Goal: Navigation & Orientation: Find specific page/section

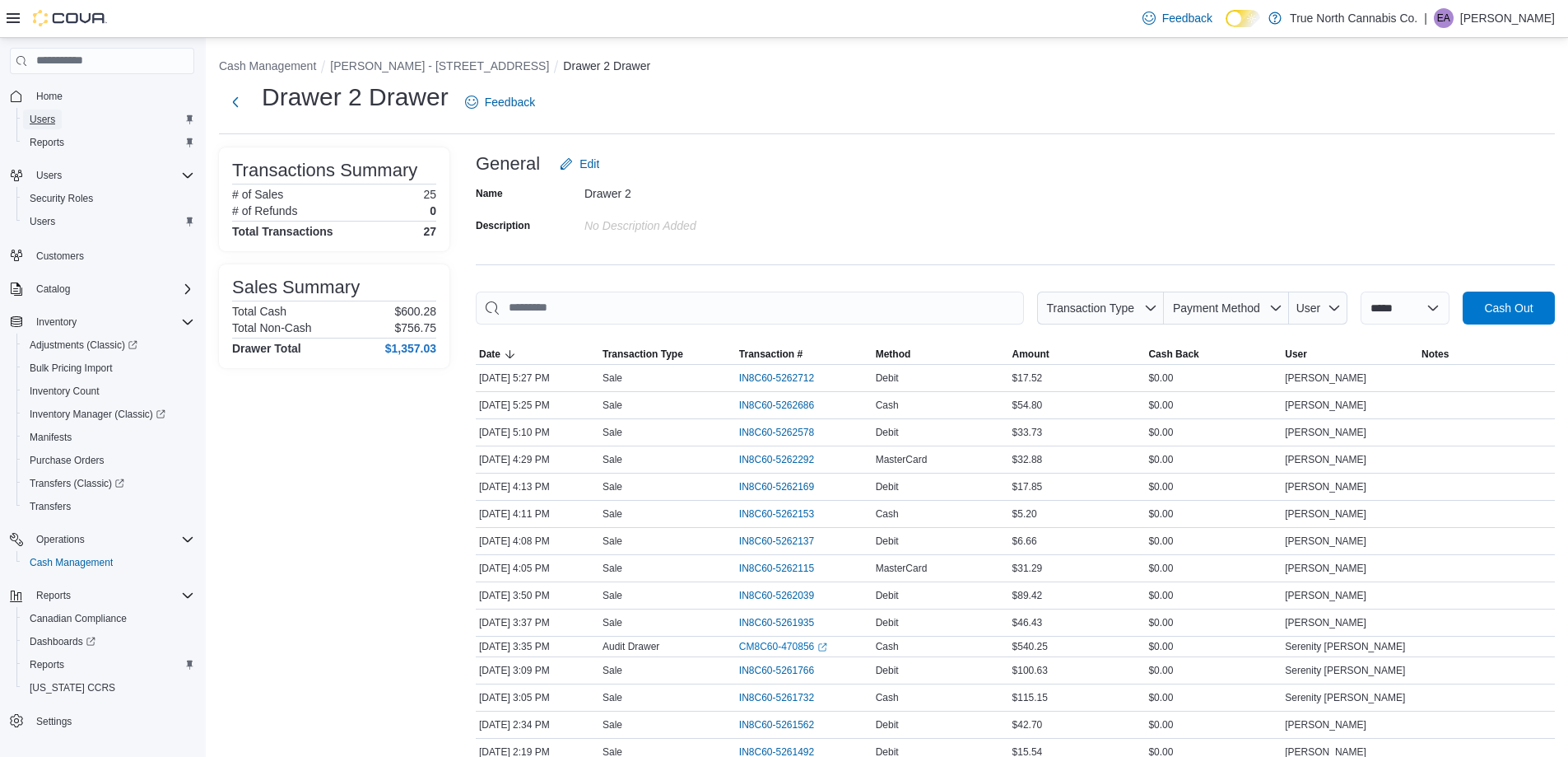
click at [52, 117] on span "Users" at bounding box center [42, 119] width 25 height 13
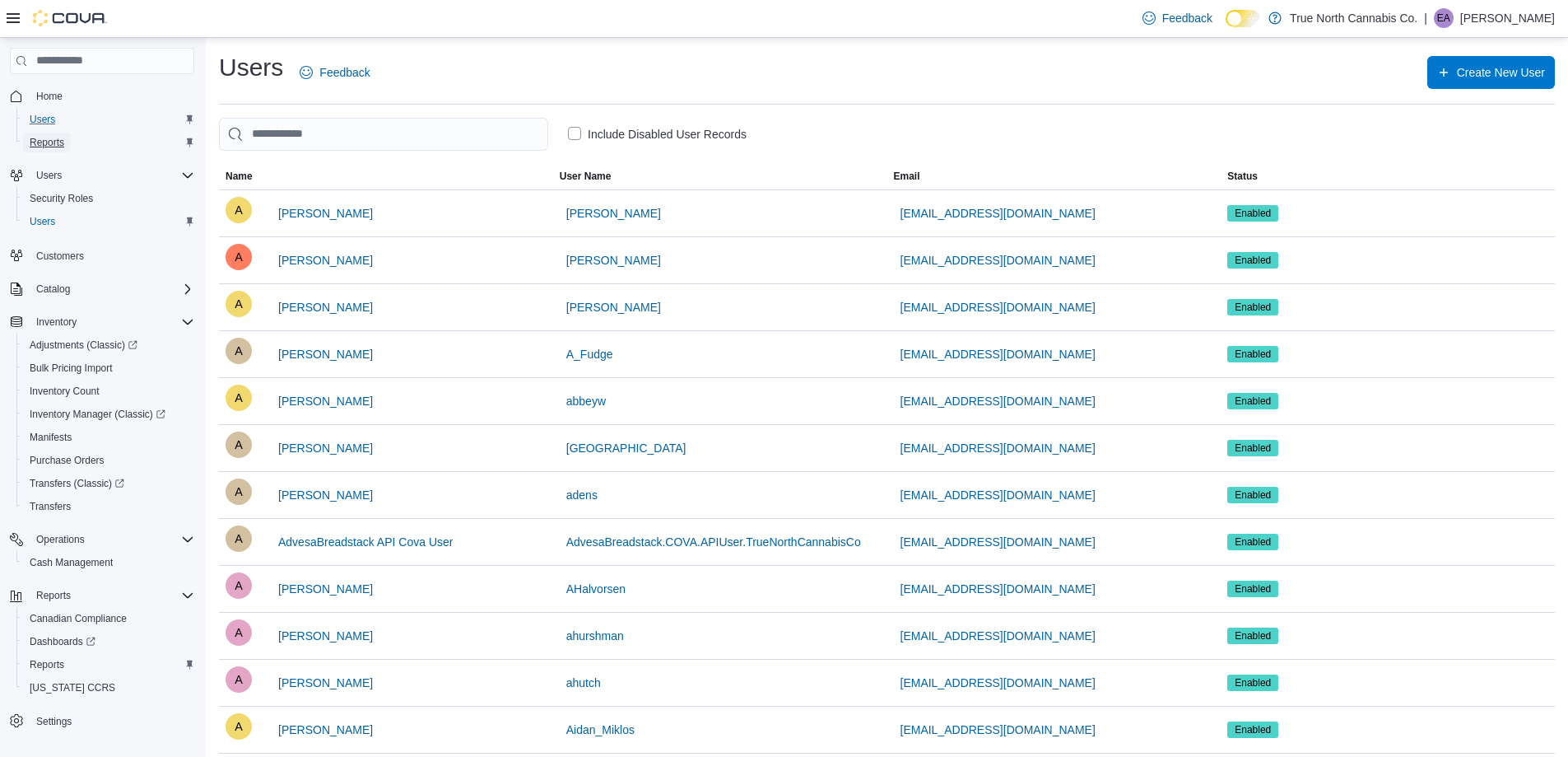
click at [55, 147] on span "Reports" at bounding box center [47, 142] width 35 height 13
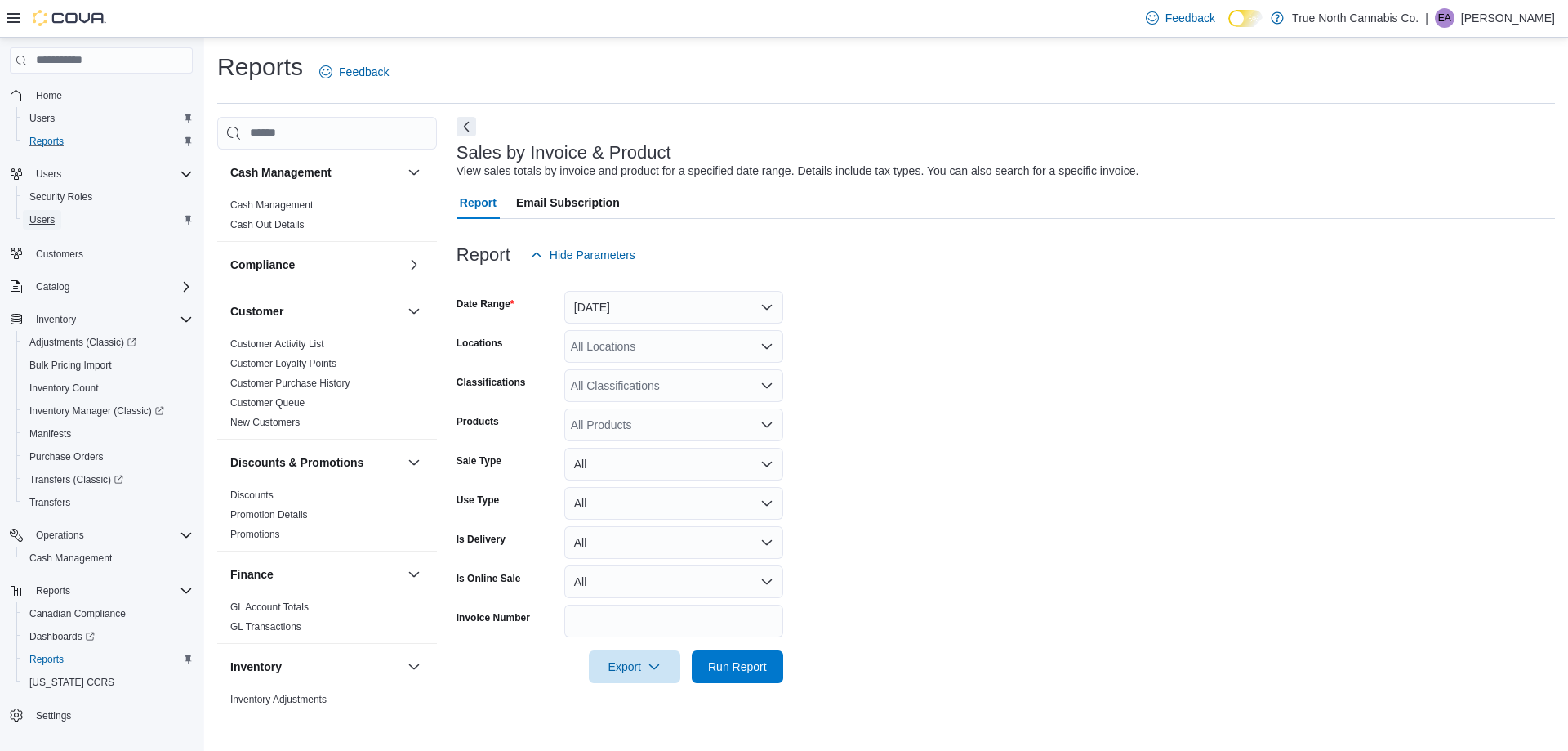
click at [51, 221] on span "Users" at bounding box center [42, 220] width 25 height 13
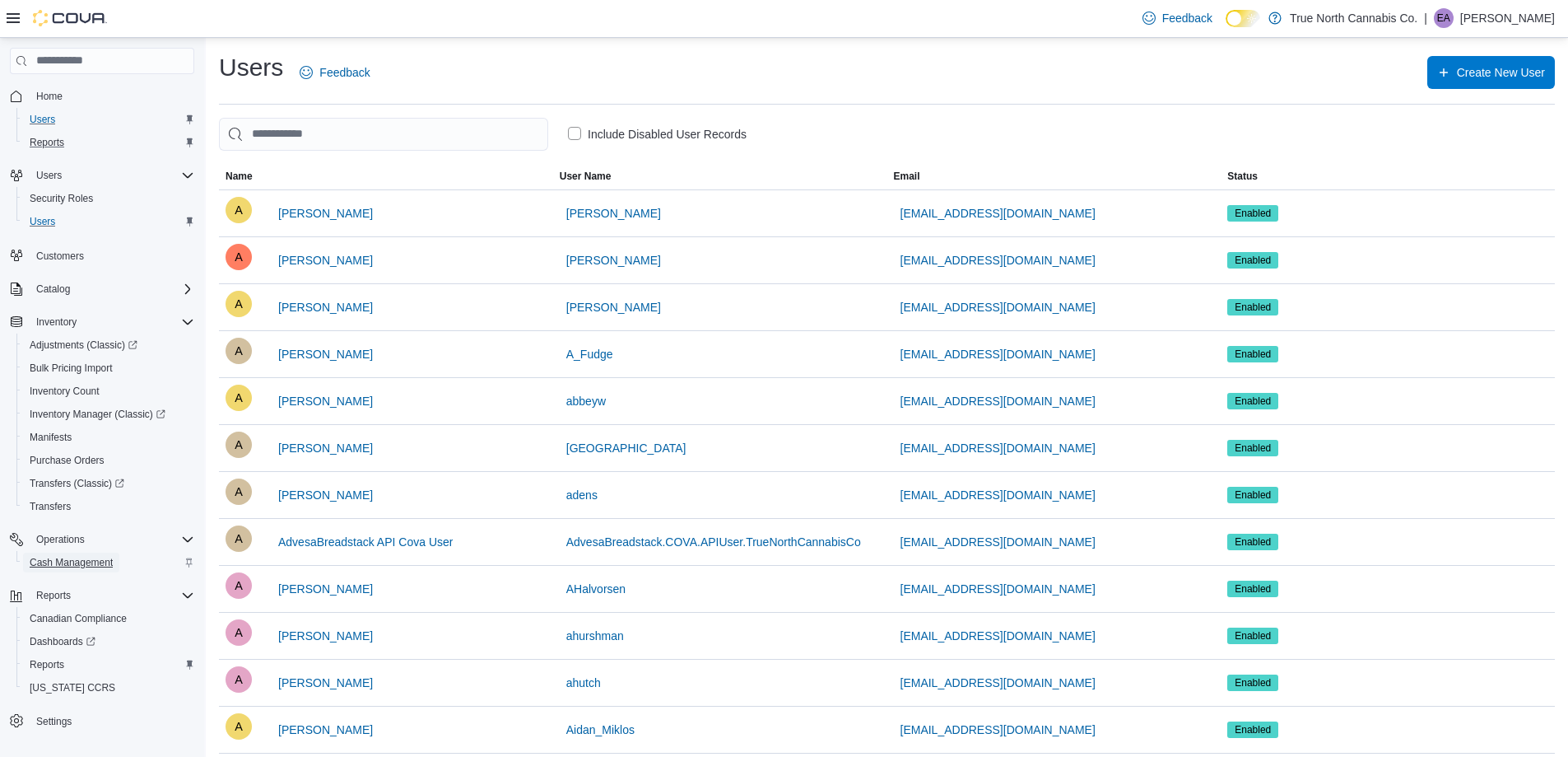
click at [77, 556] on span "Cash Management" at bounding box center [71, 562] width 83 height 13
